Goal: Task Accomplishment & Management: Manage account settings

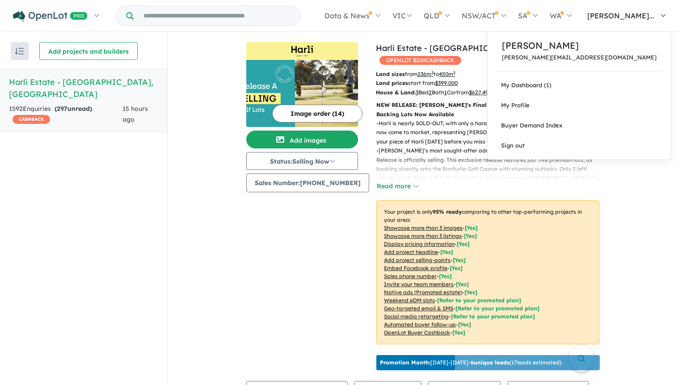
click at [661, 16] on link "[PERSON_NAME]..." at bounding box center [624, 15] width 94 height 31
click at [611, 147] on link "Sign out" at bounding box center [579, 145] width 183 height 20
